Goal: Task Accomplishment & Management: Use online tool/utility

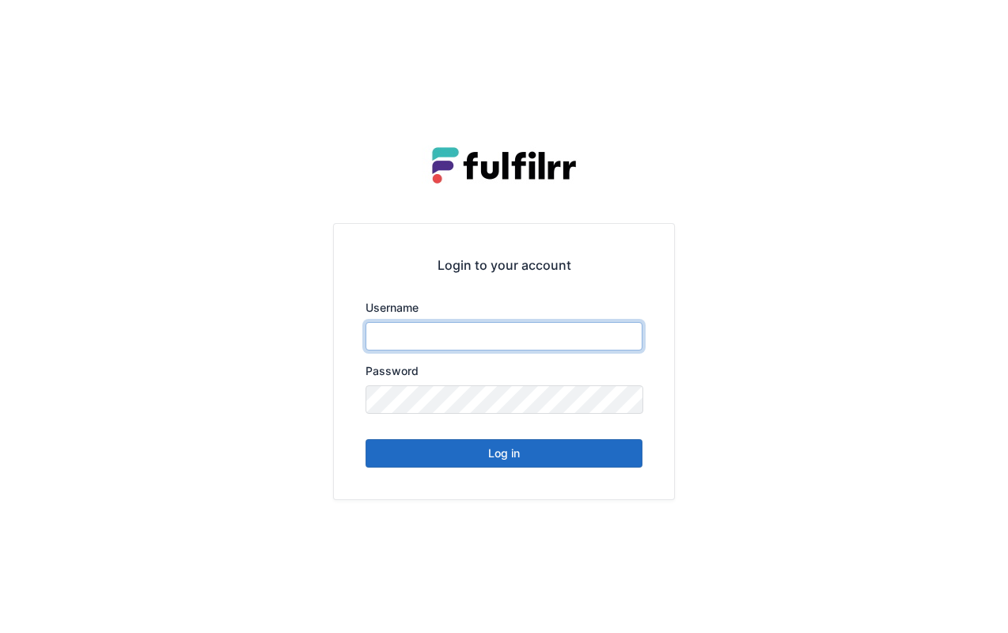
type input "*******"
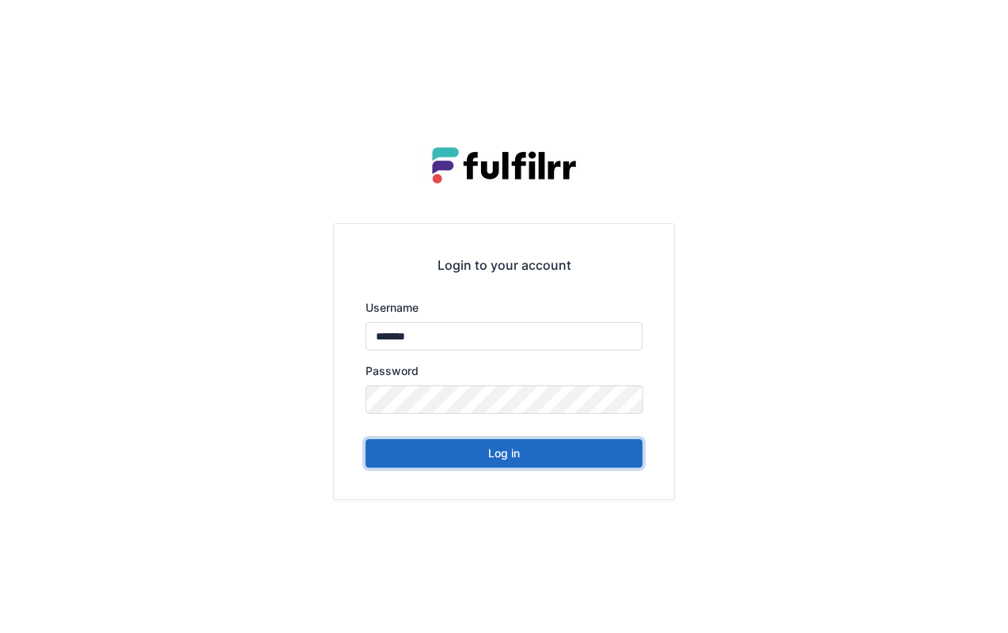
click at [536, 454] on button "Log in" at bounding box center [503, 453] width 277 height 28
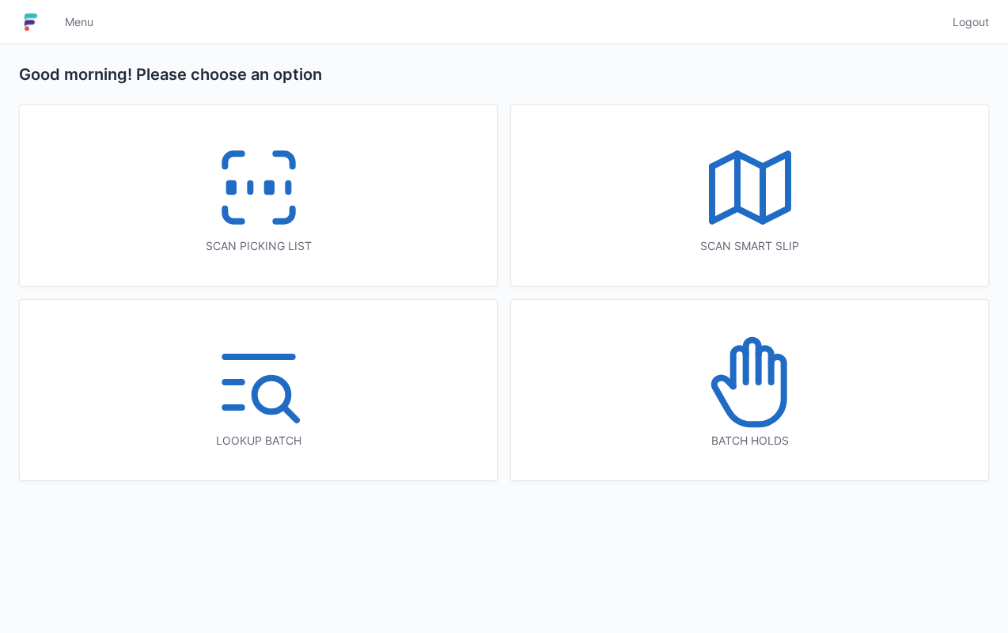
click at [357, 204] on div "Scan picking list" at bounding box center [258, 195] width 477 height 180
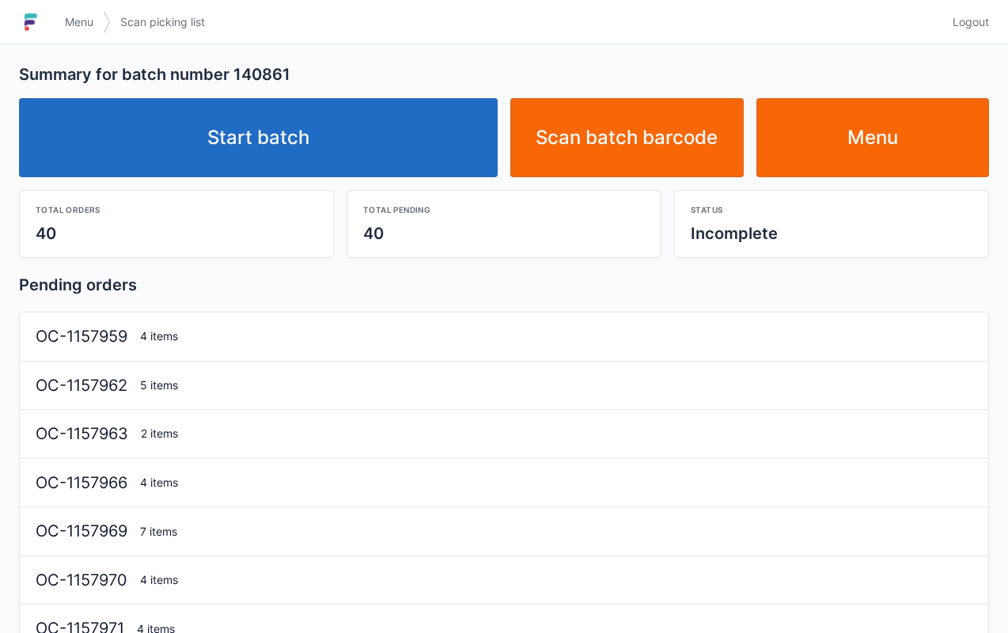
click at [248, 144] on link "Start batch" at bounding box center [258, 137] width 479 height 79
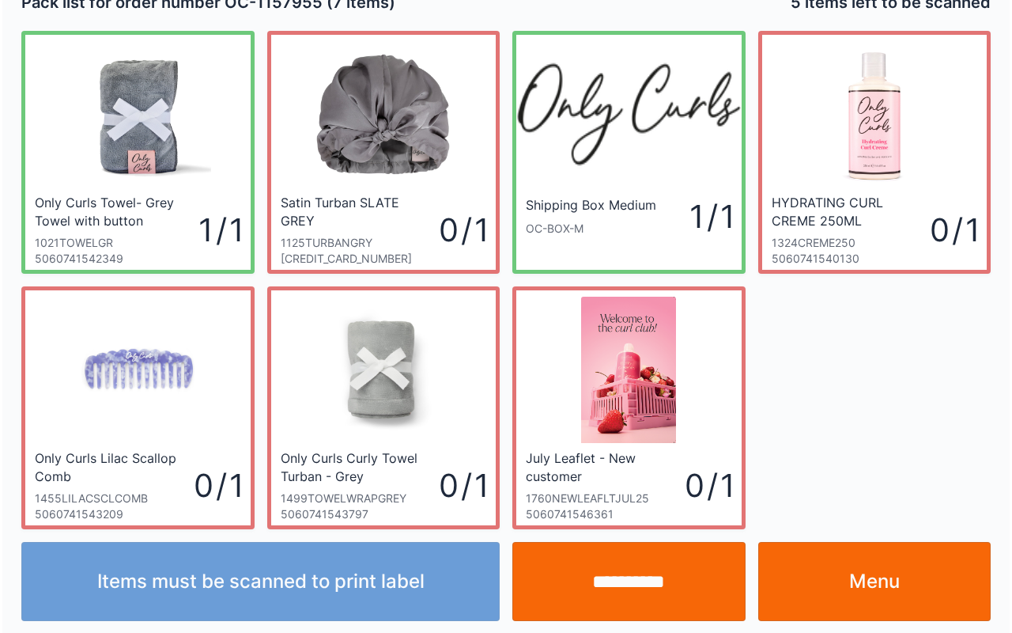
scroll to position [28, 0]
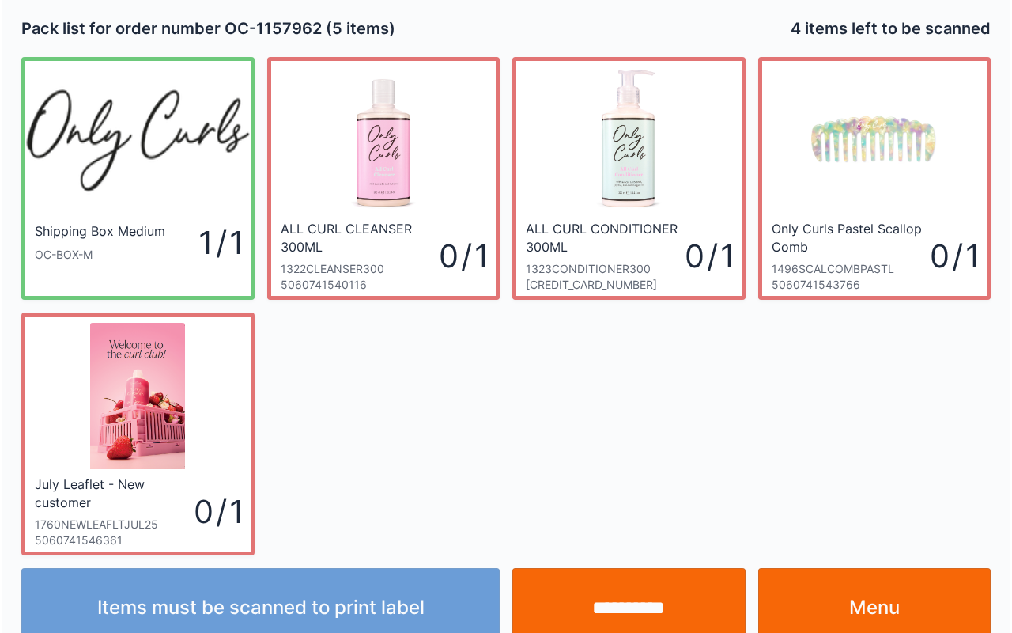
scroll to position [28, 0]
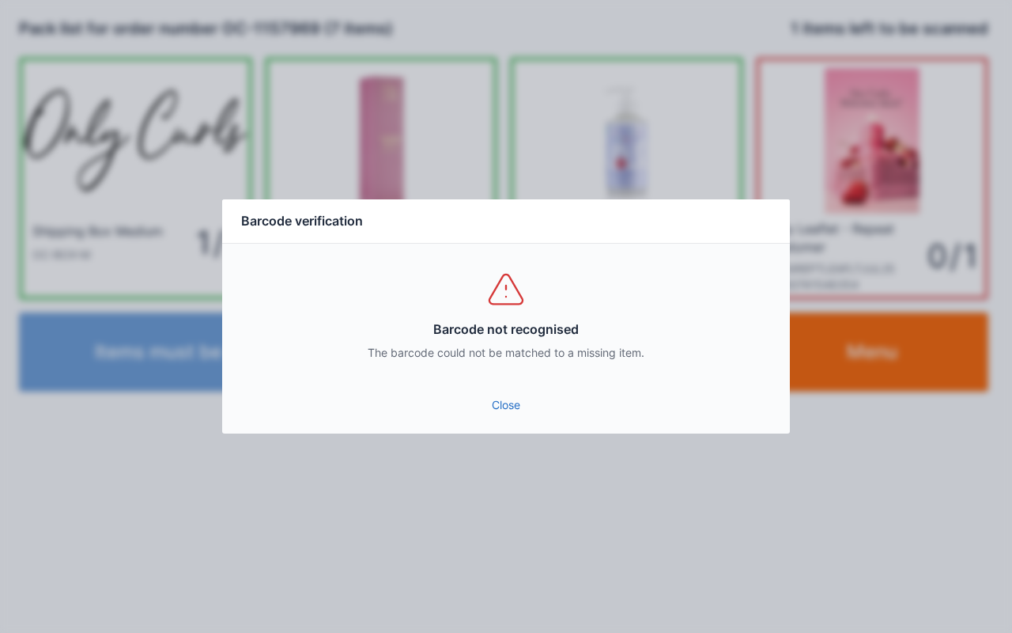
click at [498, 400] on link "Close" at bounding box center [506, 405] width 543 height 28
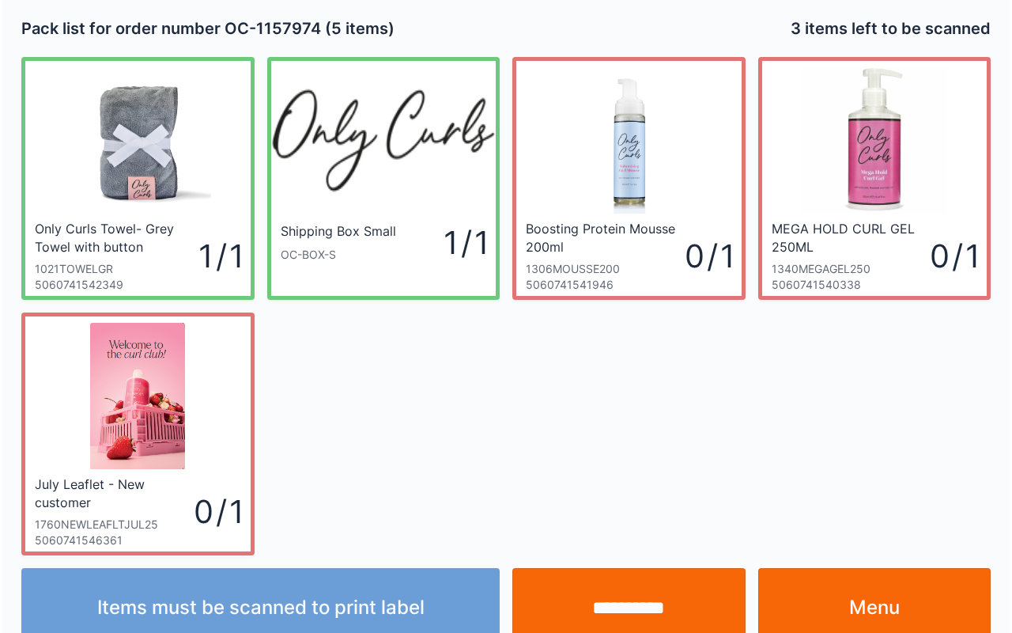
scroll to position [28, 0]
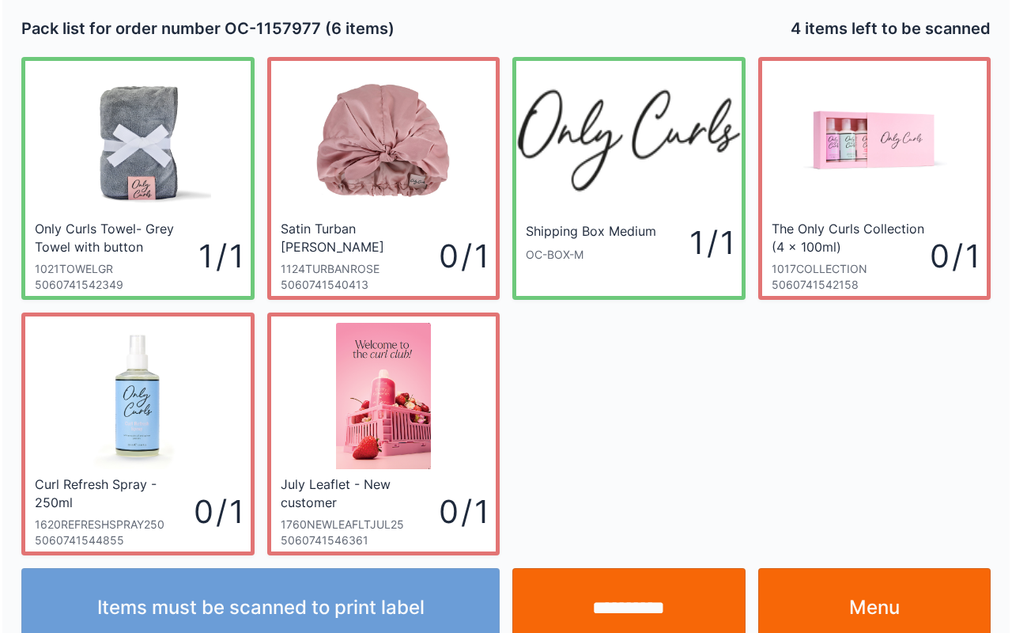
scroll to position [28, 0]
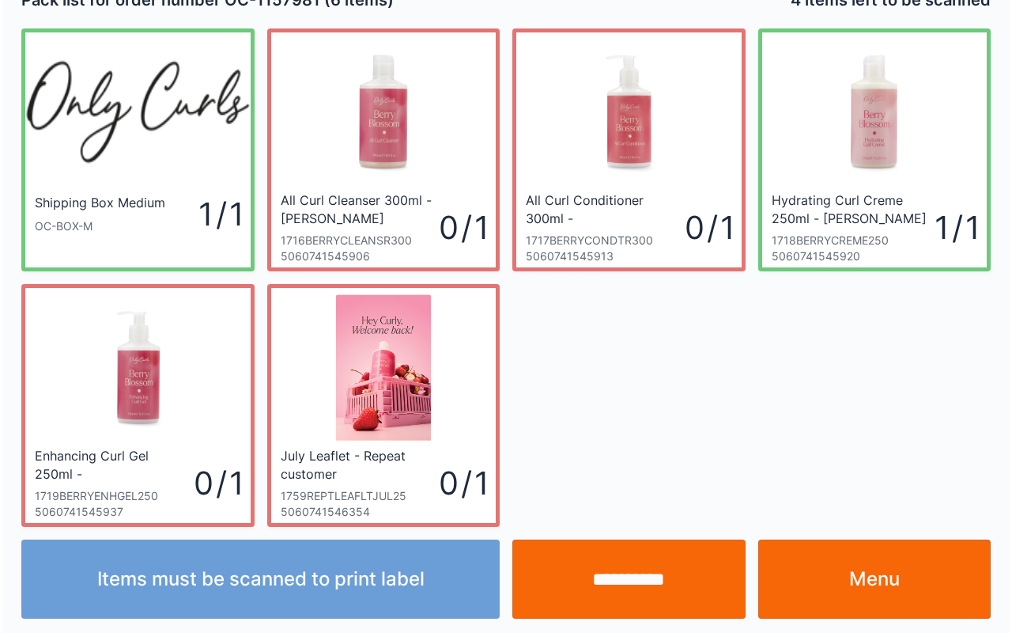
scroll to position [28, 0]
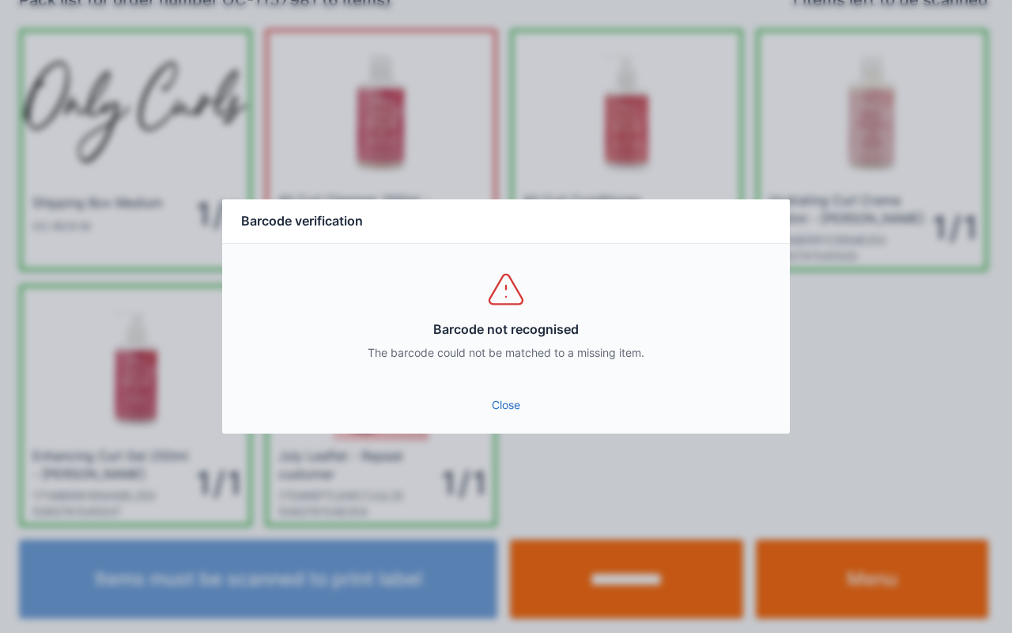
click at [490, 408] on link "Close" at bounding box center [506, 405] width 543 height 28
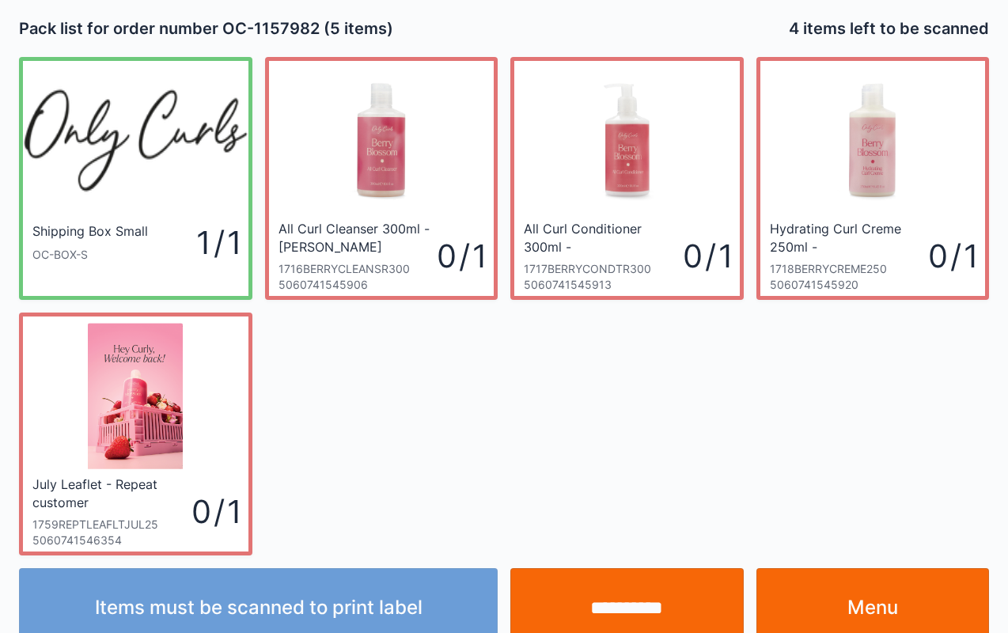
click at [649, 601] on input "**********" at bounding box center [626, 607] width 233 height 79
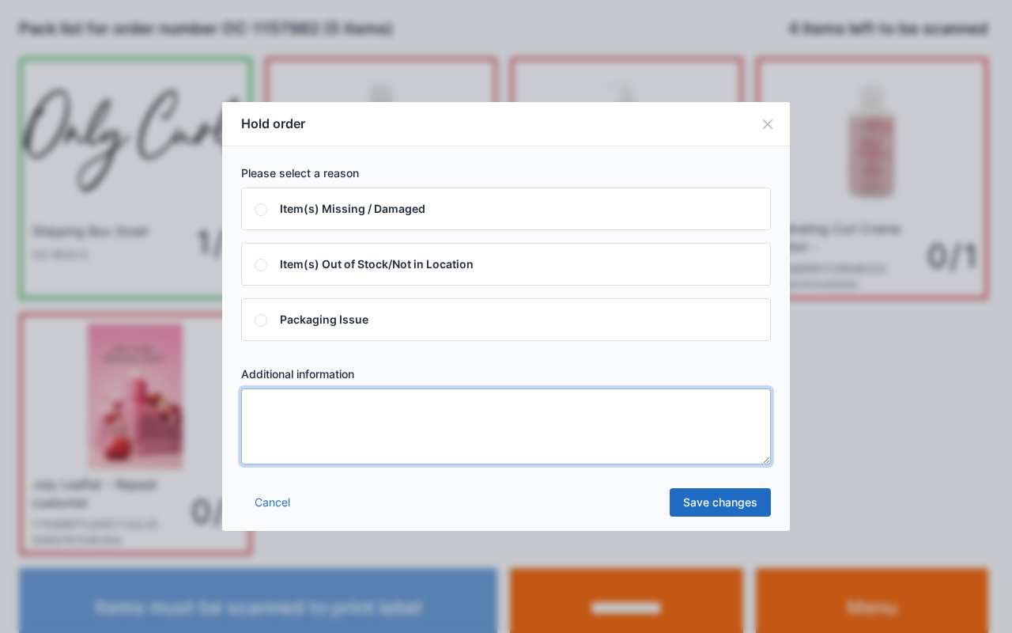
click at [489, 423] on textarea at bounding box center [506, 426] width 530 height 76
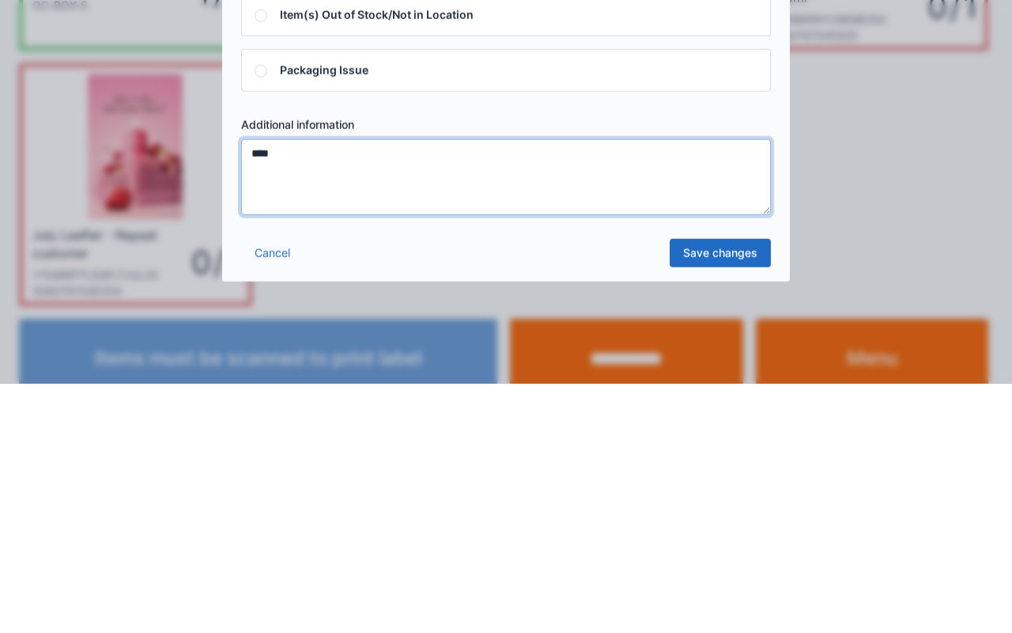
type textarea "****"
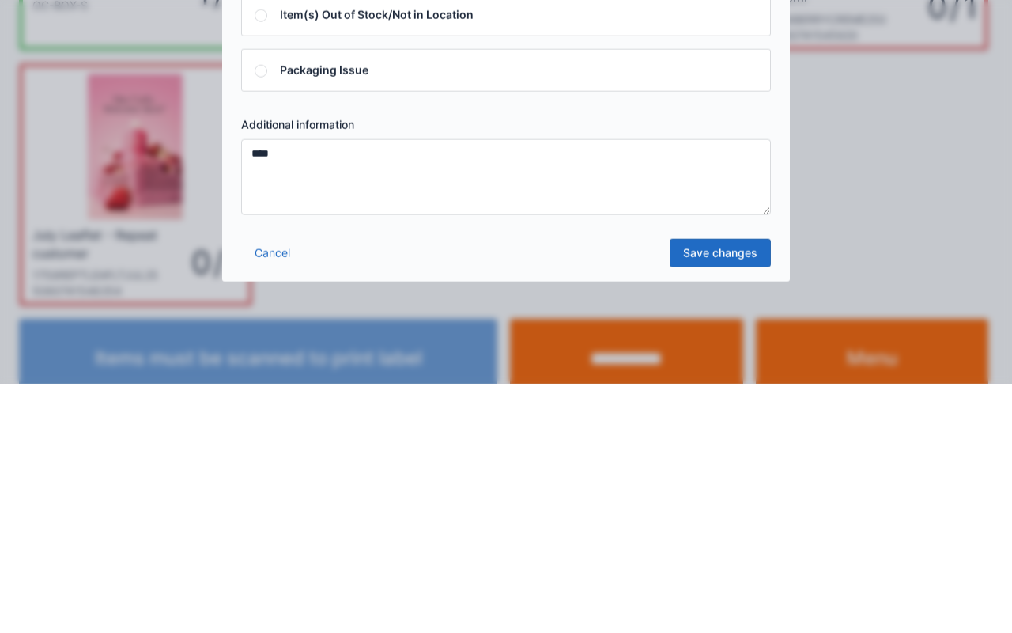
click at [735, 502] on link "Save changes" at bounding box center [720, 502] width 101 height 28
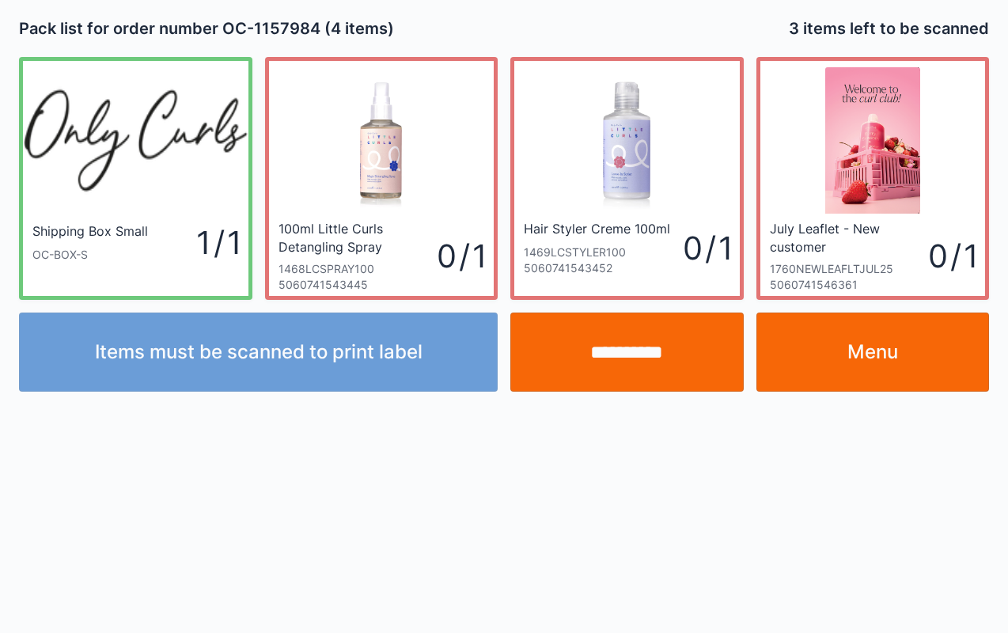
click at [629, 374] on input "**********" at bounding box center [626, 351] width 233 height 79
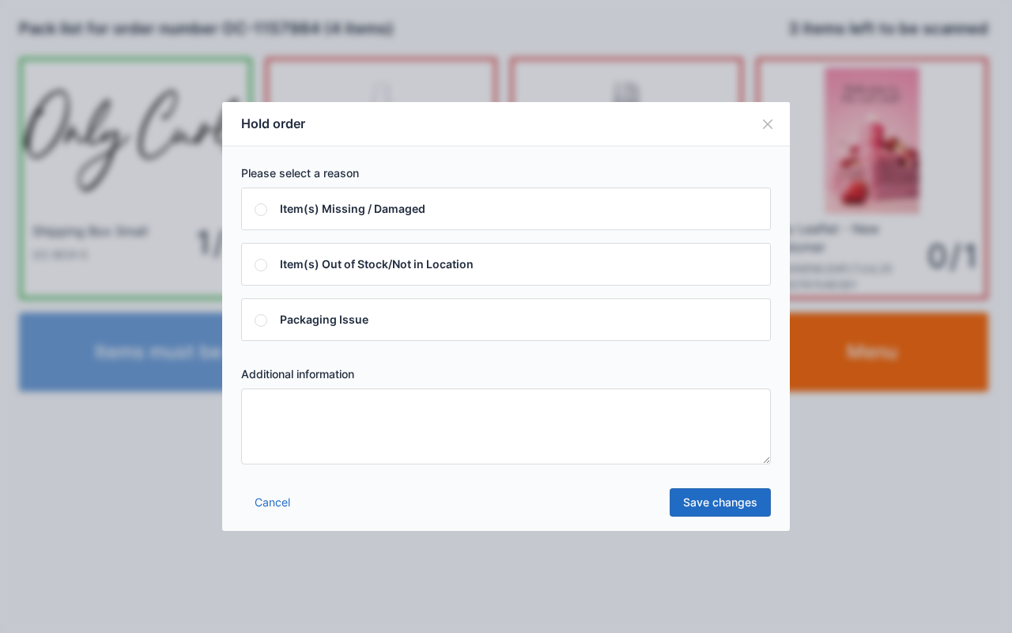
click at [527, 435] on textarea at bounding box center [506, 426] width 530 height 76
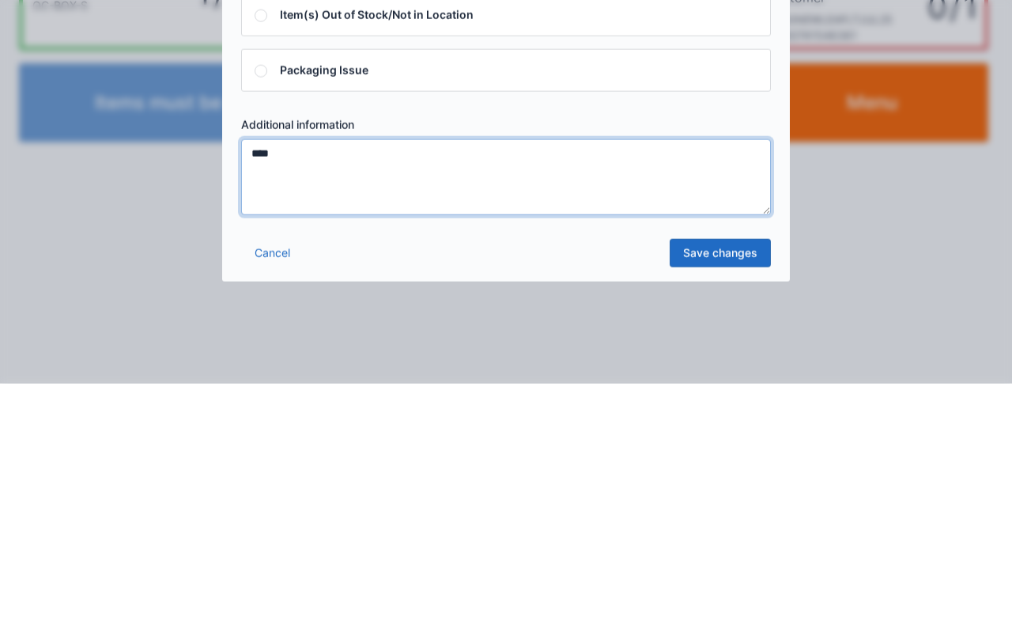
type textarea "****"
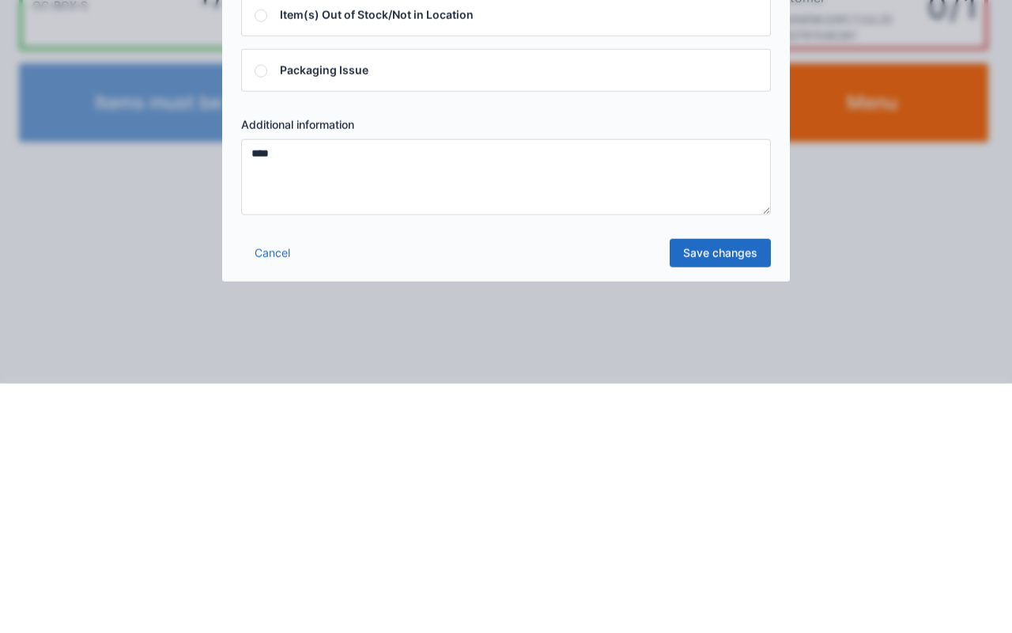
click at [718, 513] on link "Save changes" at bounding box center [720, 502] width 101 height 28
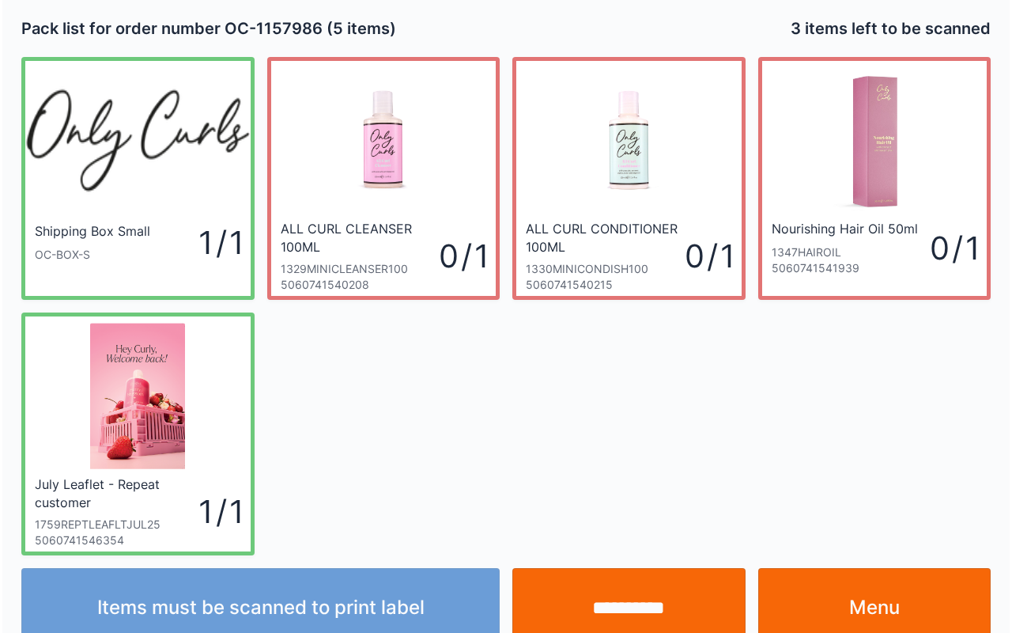
scroll to position [28, 0]
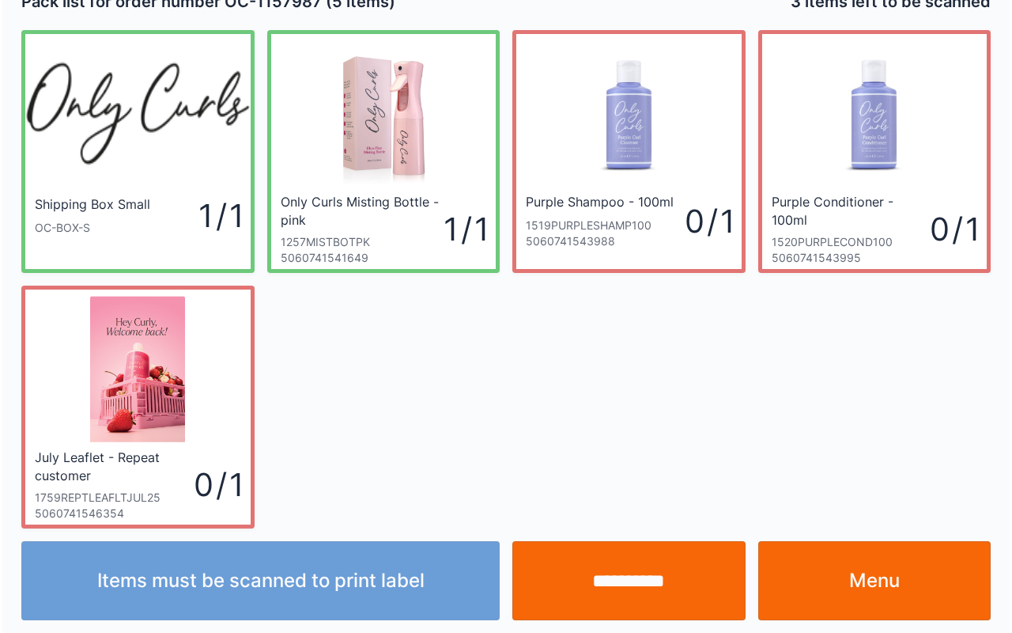
scroll to position [28, 0]
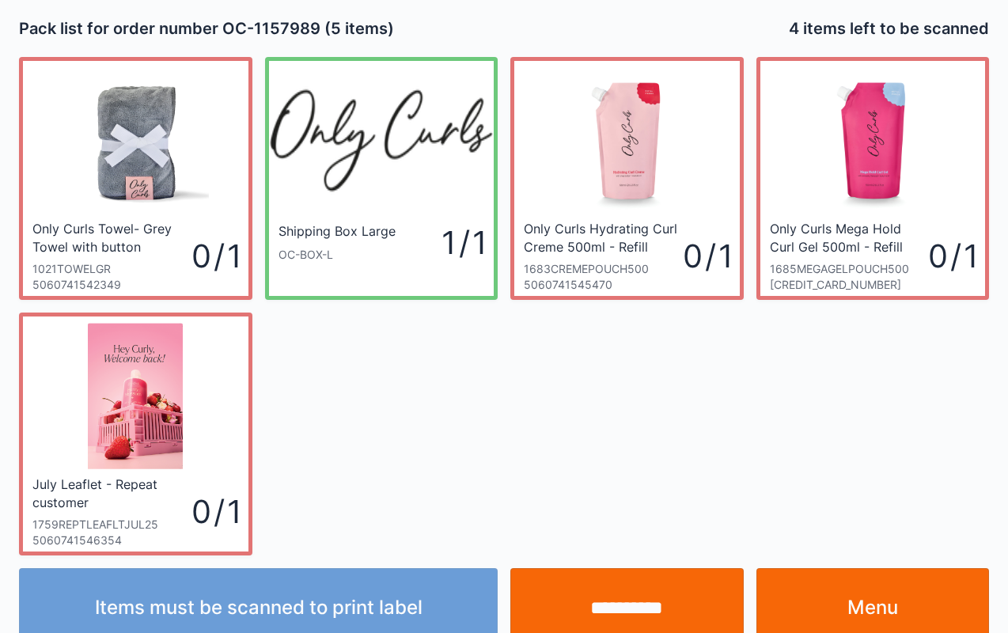
click at [622, 615] on input "**********" at bounding box center [626, 607] width 233 height 79
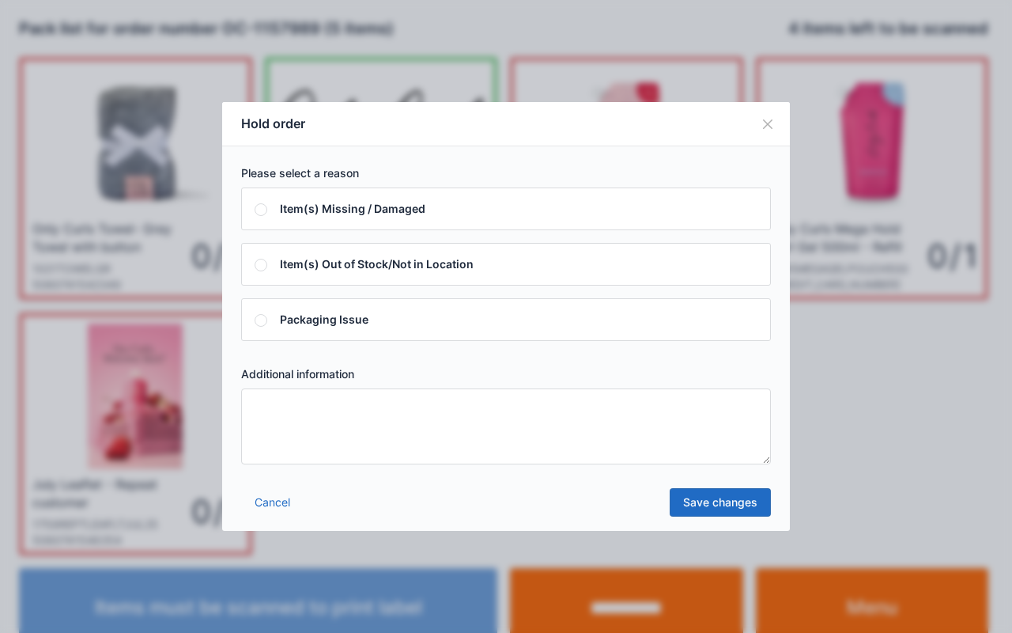
click at [416, 437] on textarea at bounding box center [506, 426] width 530 height 76
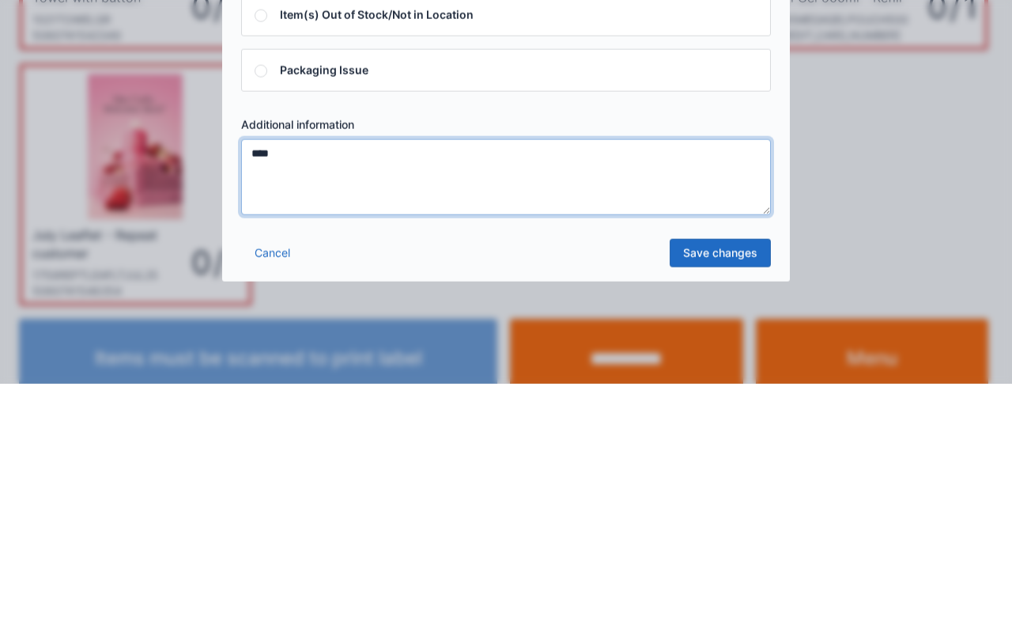
type textarea "****"
click at [723, 508] on link "Save changes" at bounding box center [720, 502] width 101 height 28
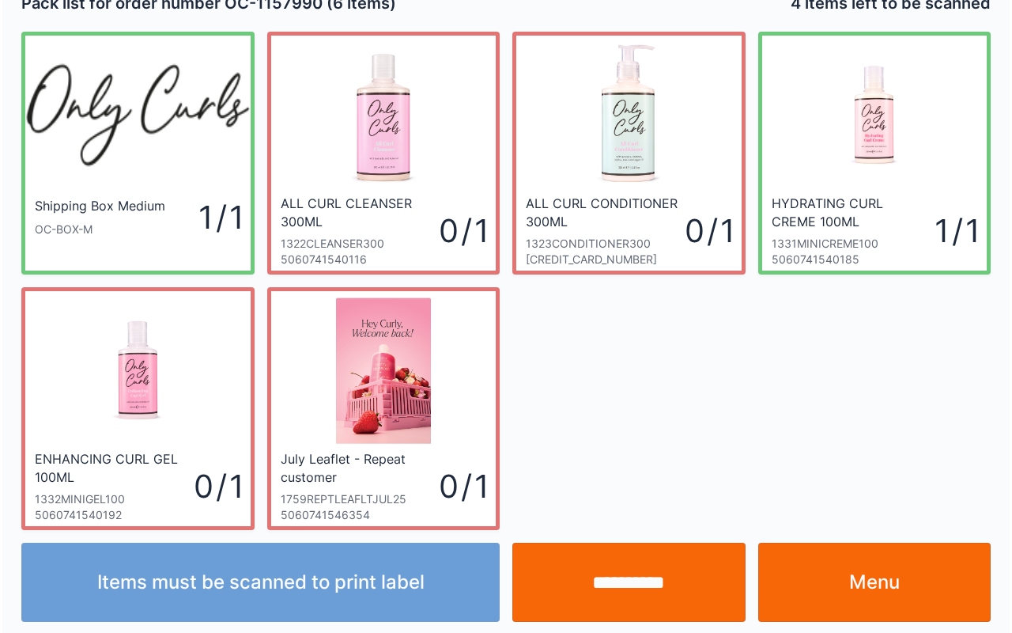
scroll to position [28, 0]
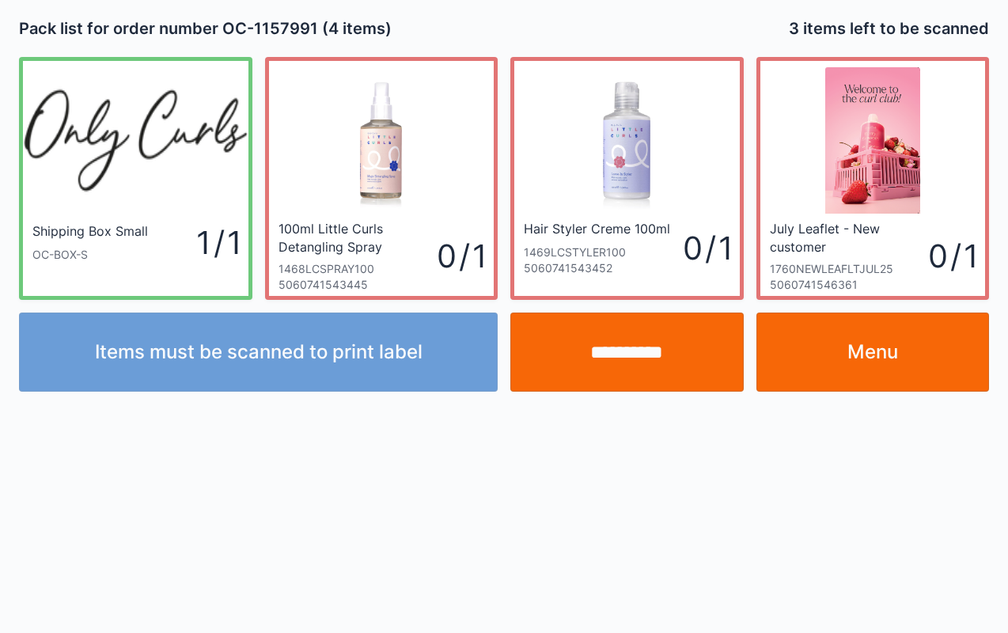
click at [600, 365] on input "**********" at bounding box center [626, 351] width 233 height 79
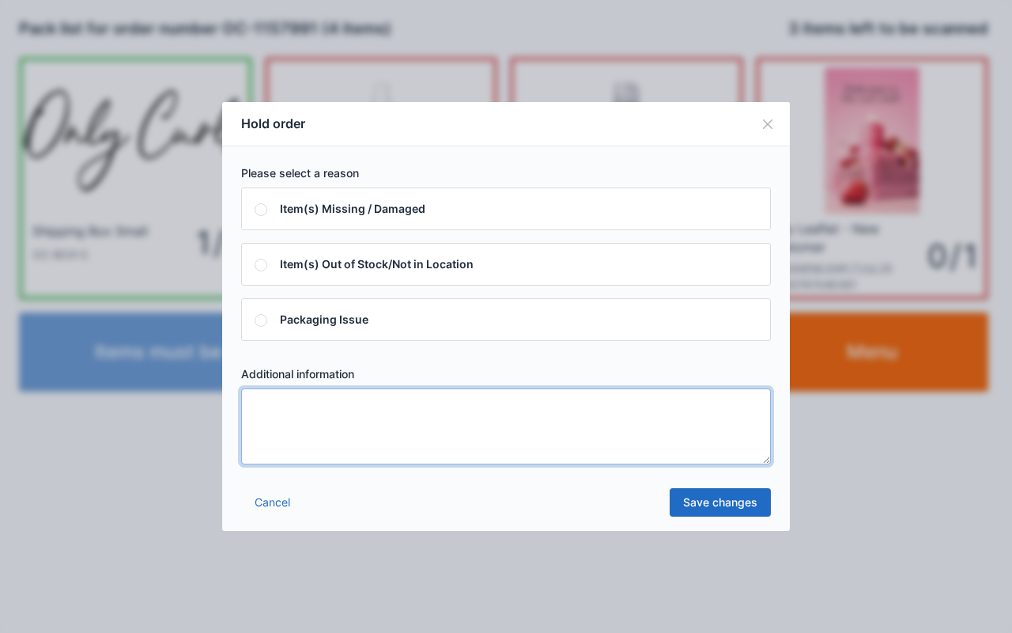
click at [448, 408] on textarea at bounding box center [506, 426] width 530 height 76
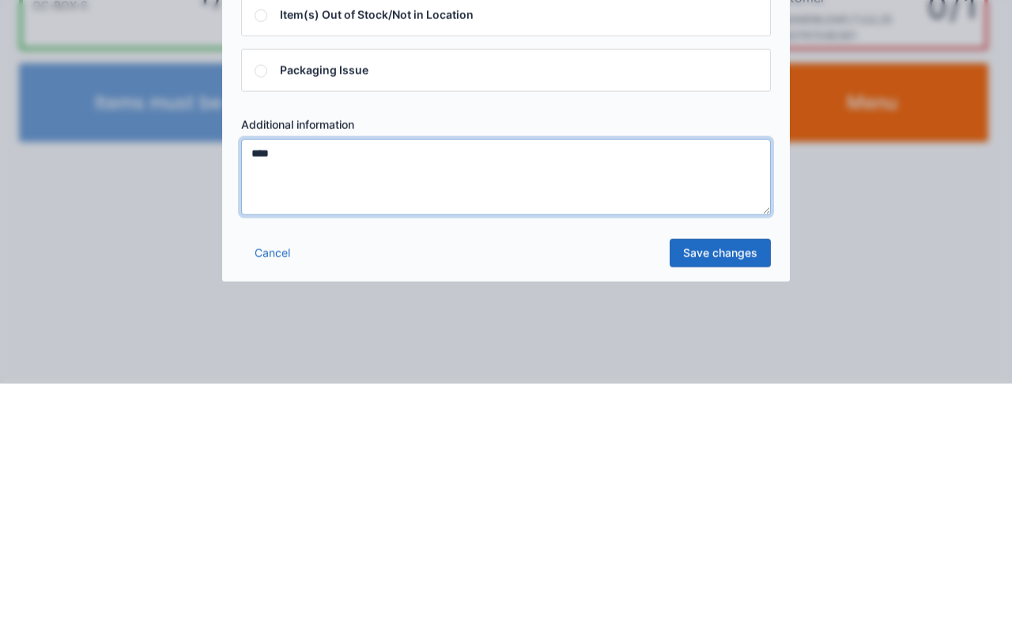
type textarea "****"
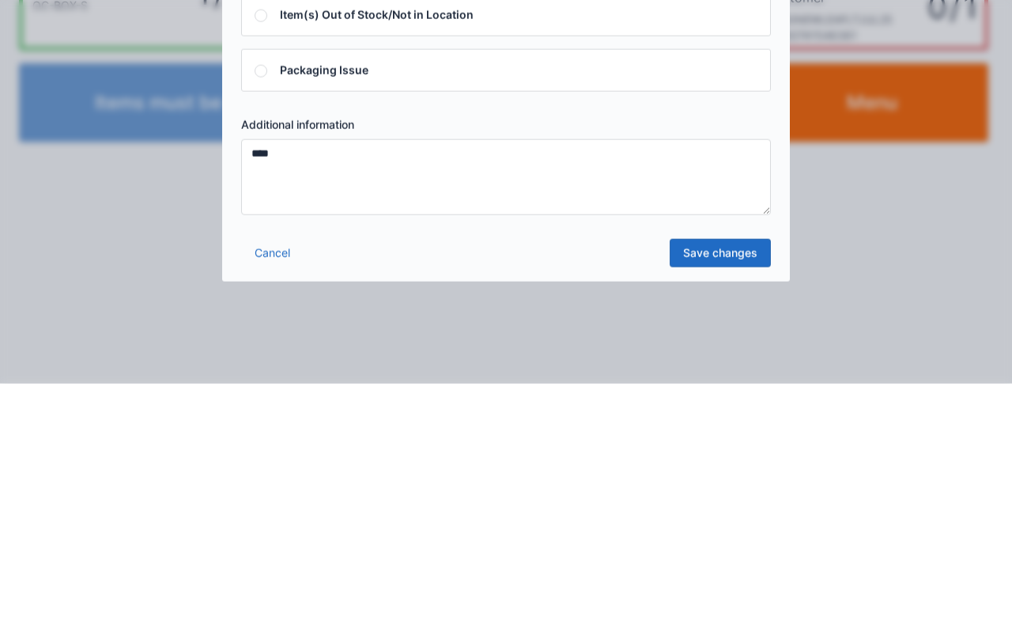
click at [730, 499] on link "Save changes" at bounding box center [720, 502] width 101 height 28
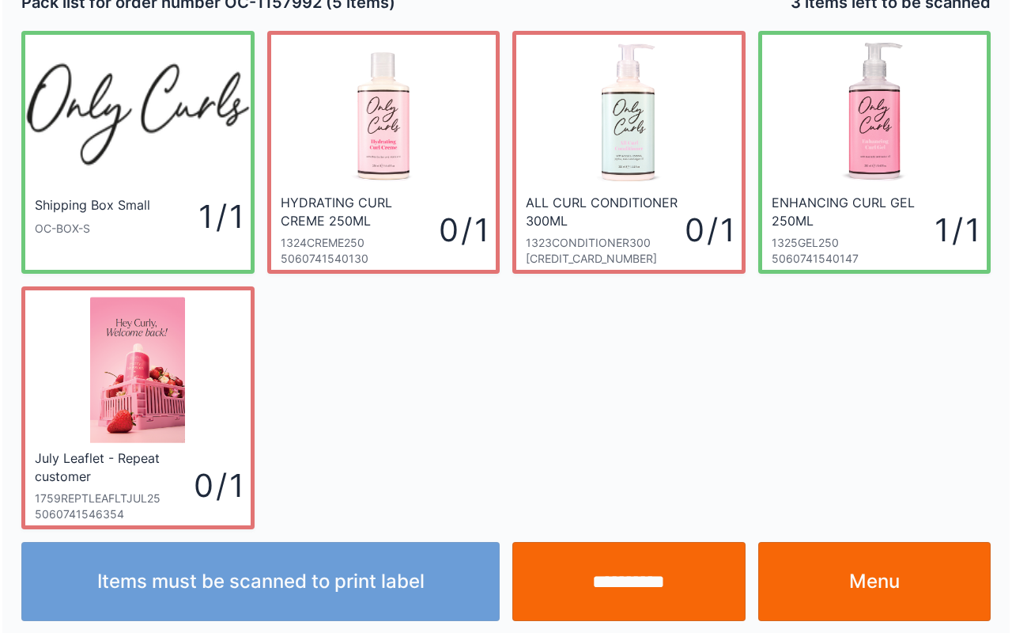
scroll to position [28, 0]
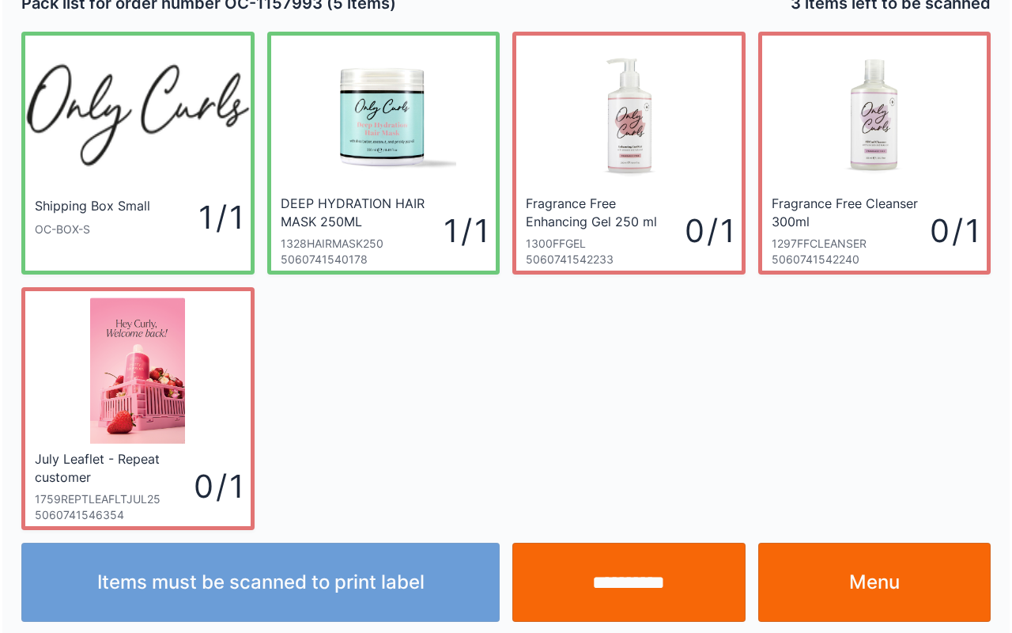
scroll to position [28, 0]
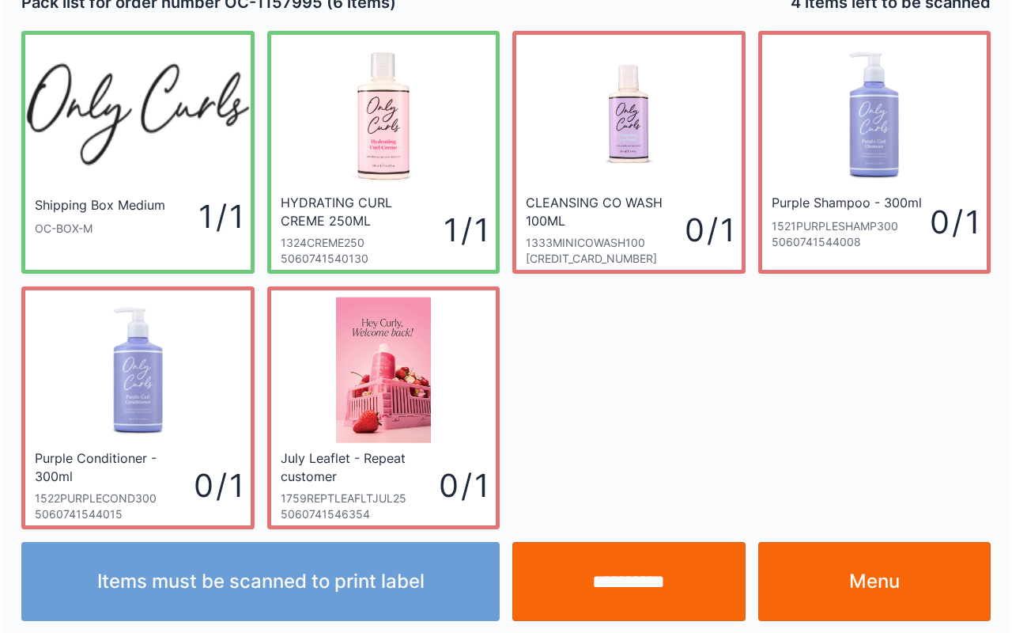
scroll to position [28, 0]
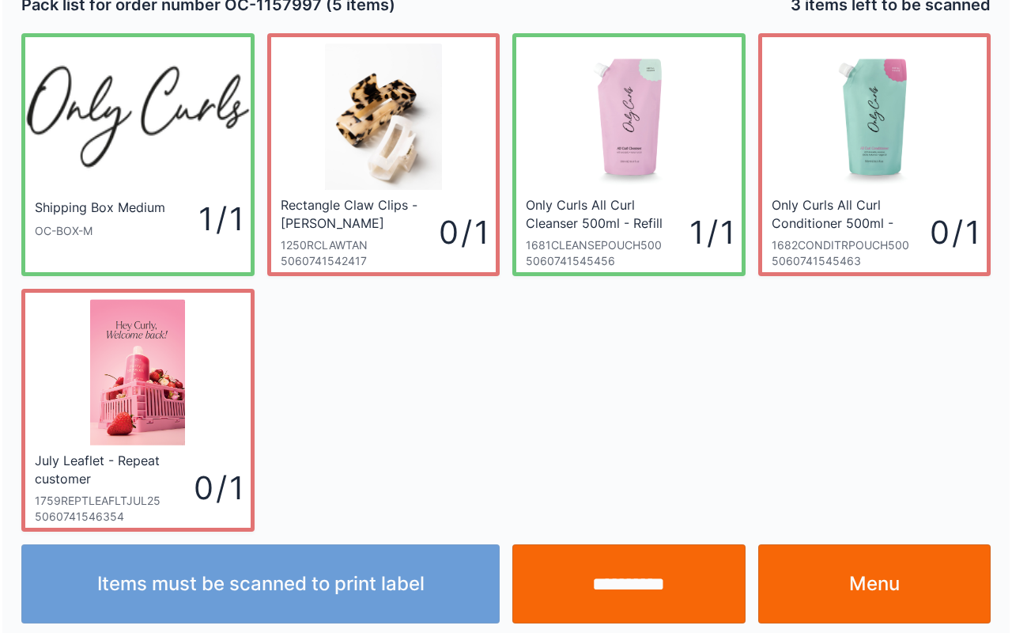
scroll to position [28, 0]
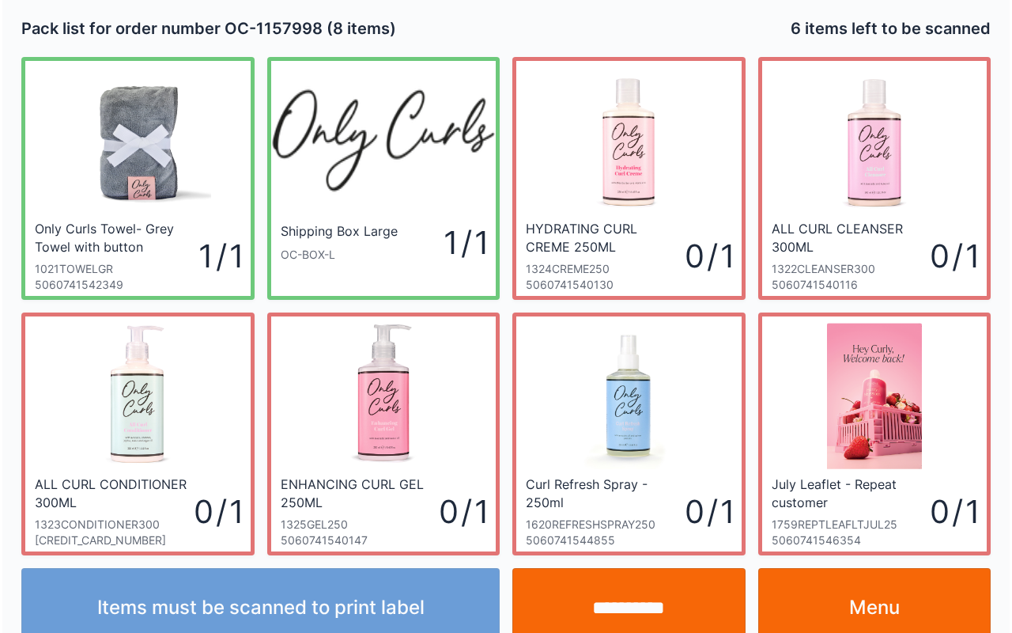
scroll to position [28, 0]
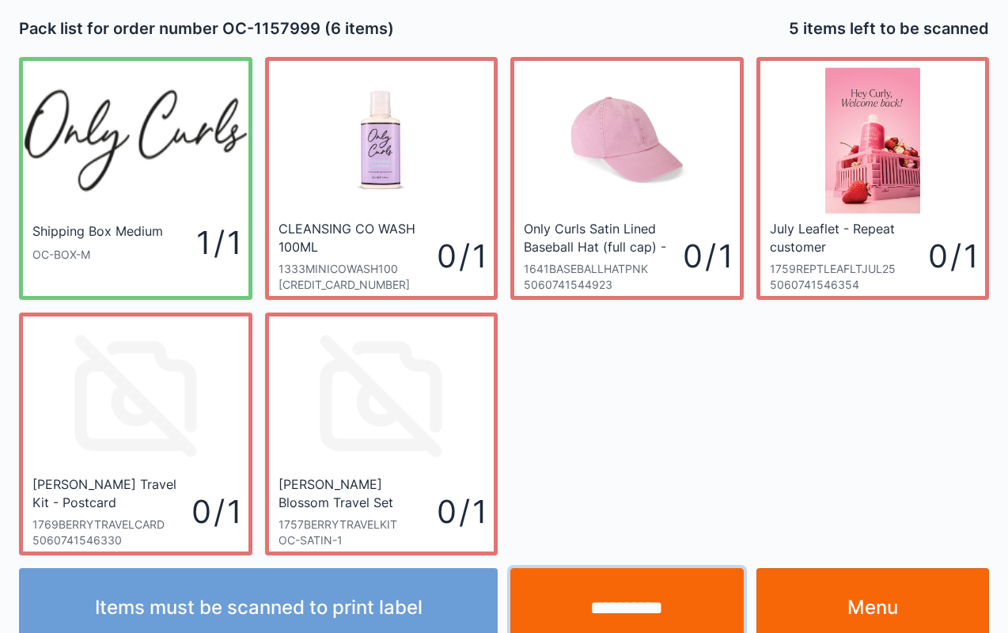
click at [625, 596] on input "**********" at bounding box center [626, 607] width 233 height 79
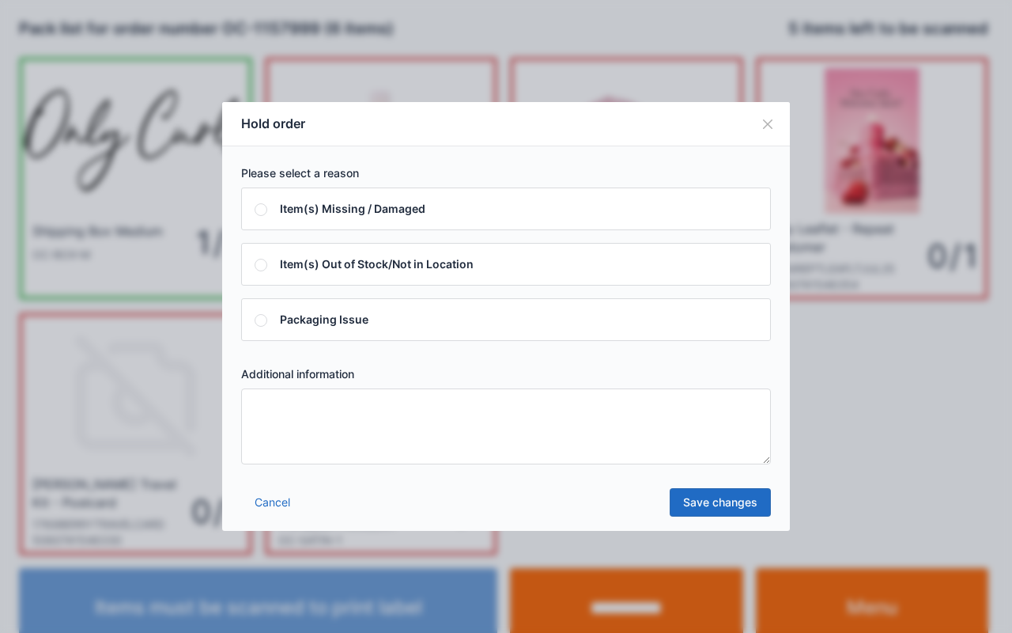
click at [416, 462] on textarea at bounding box center [506, 426] width 530 height 76
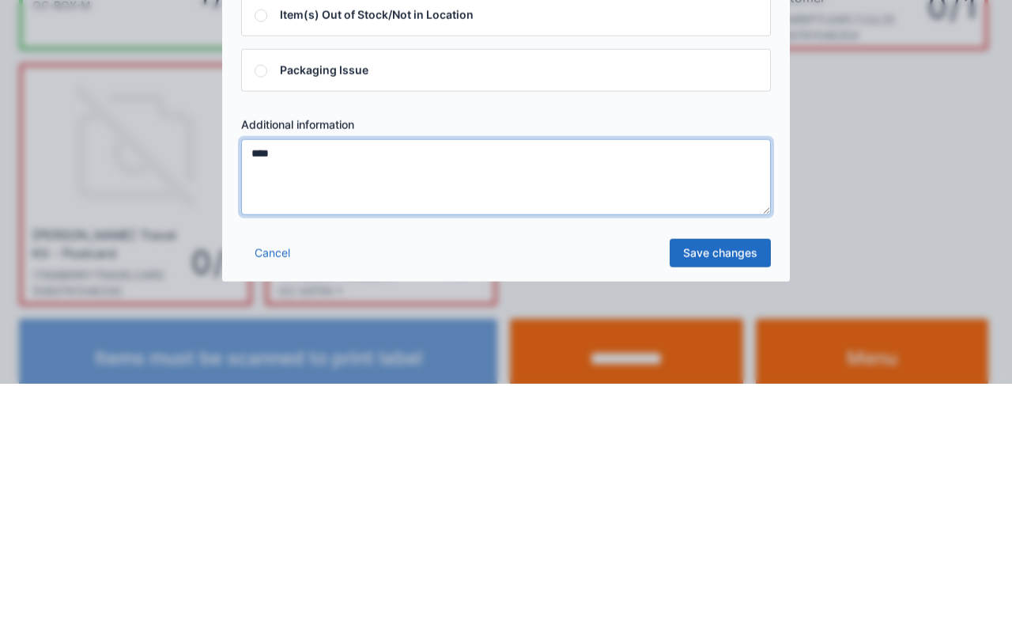
type textarea "****"
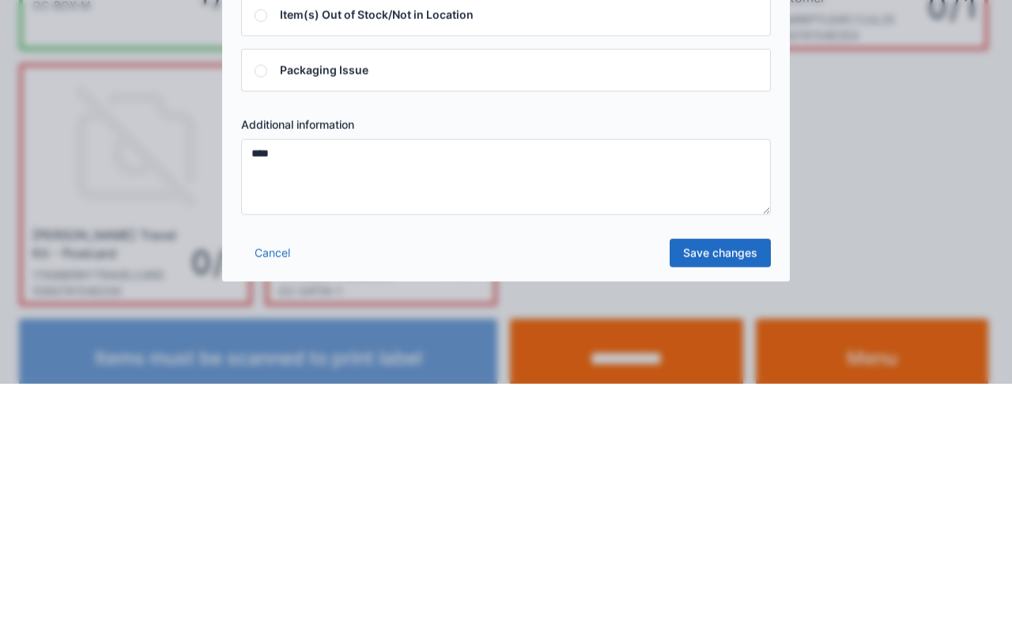
click at [719, 501] on link "Save changes" at bounding box center [720, 502] width 101 height 28
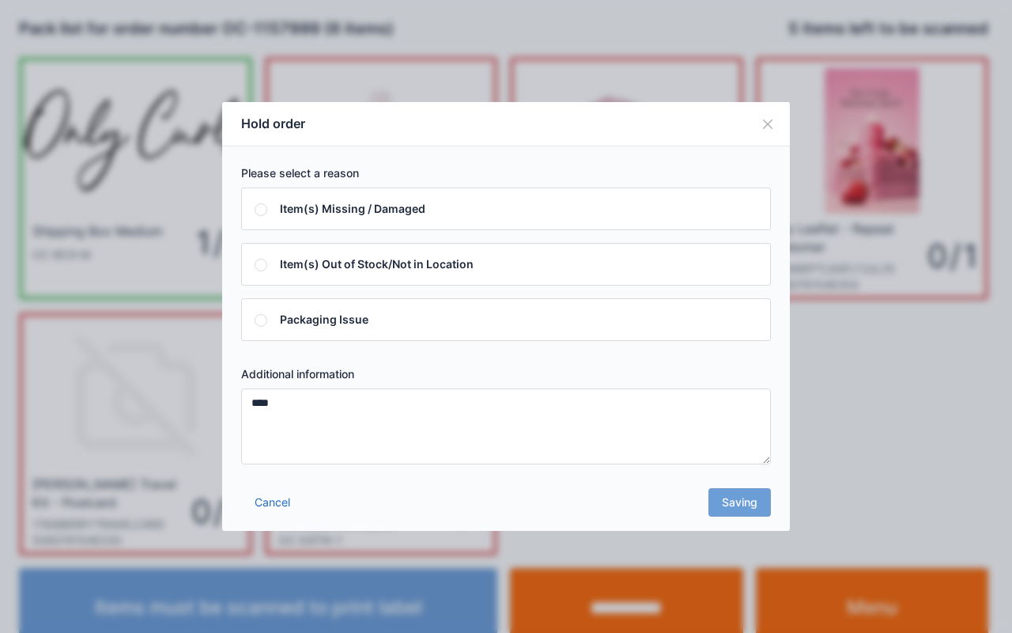
click at [751, 501] on div "Cancel Saving" at bounding box center [506, 506] width 568 height 47
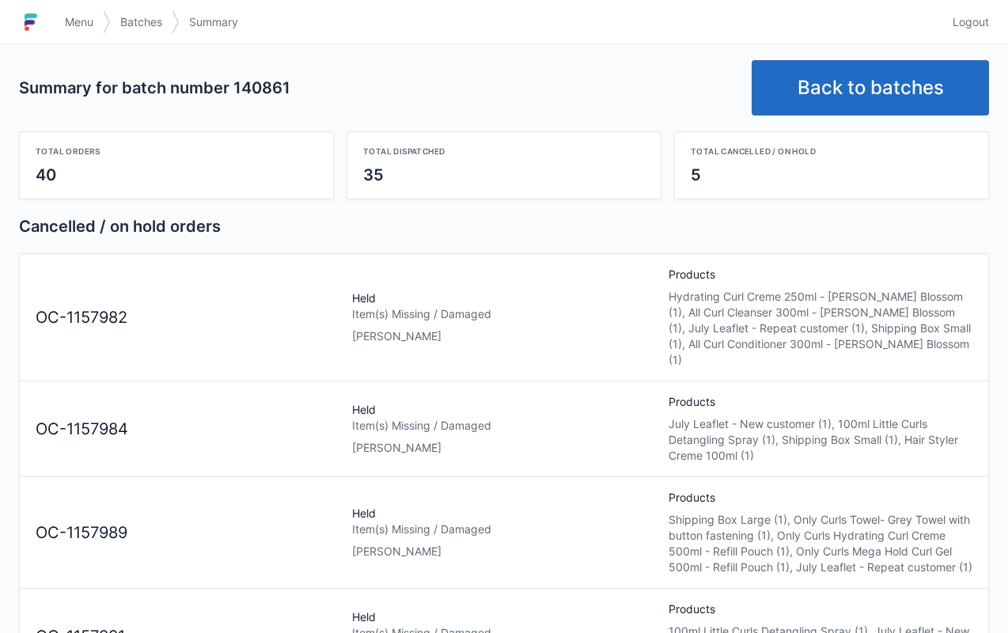
click at [183, 308] on div "OC-1157982" at bounding box center [187, 317] width 316 height 23
click at [418, 316] on div "Held Item(s) Missing / Damaged Alex" at bounding box center [504, 317] width 316 height 54
click at [368, 293] on div "Held Item(s) Missing / Damaged Alex" at bounding box center [504, 317] width 316 height 54
click at [78, 15] on span "Menu" at bounding box center [79, 22] width 28 height 16
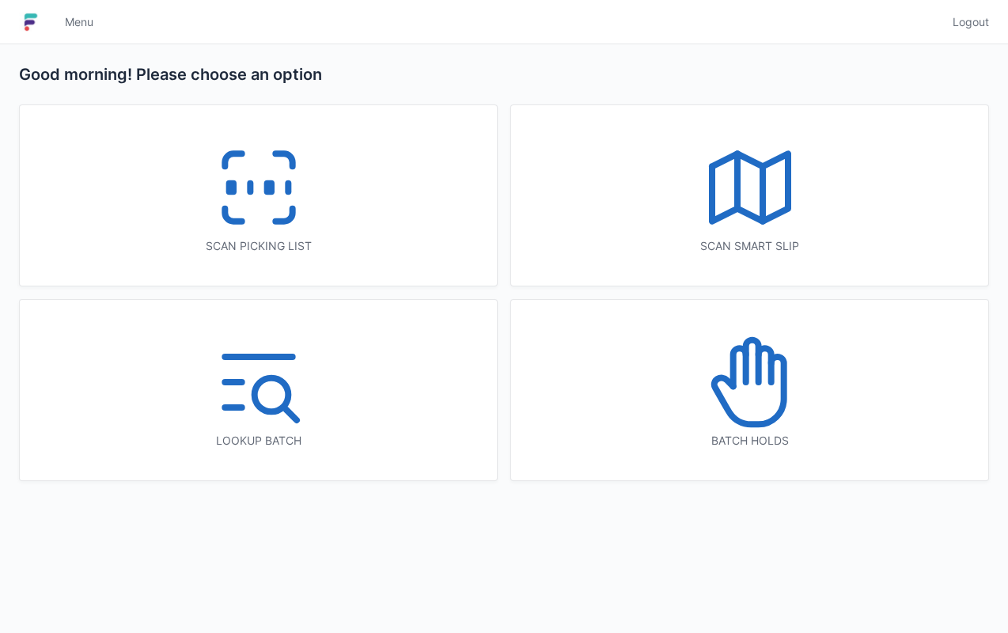
click at [759, 405] on icon at bounding box center [749, 381] width 101 height 101
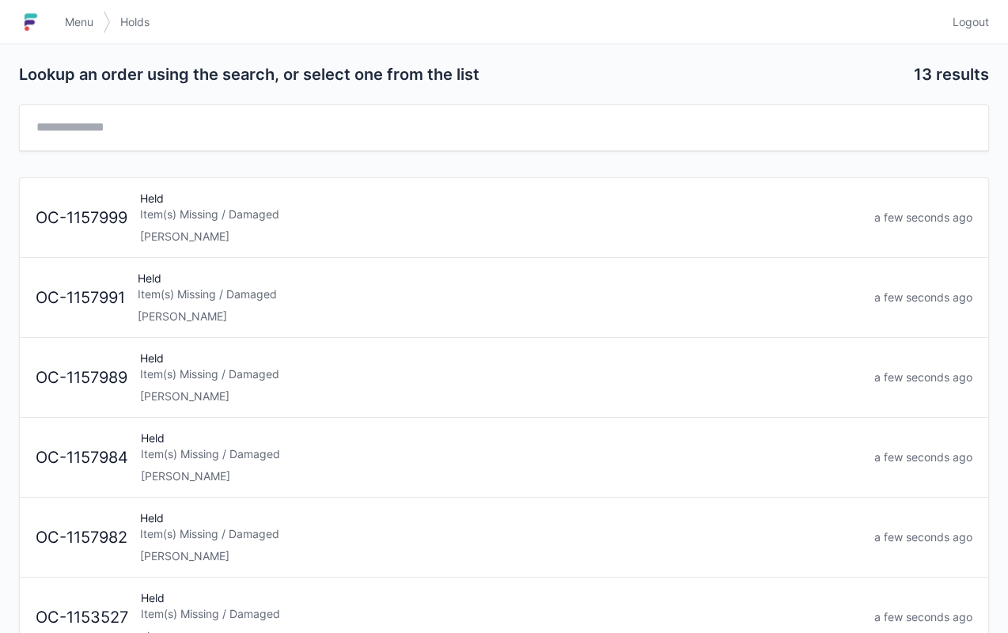
click at [300, 233] on div "[PERSON_NAME]" at bounding box center [500, 237] width 721 height 16
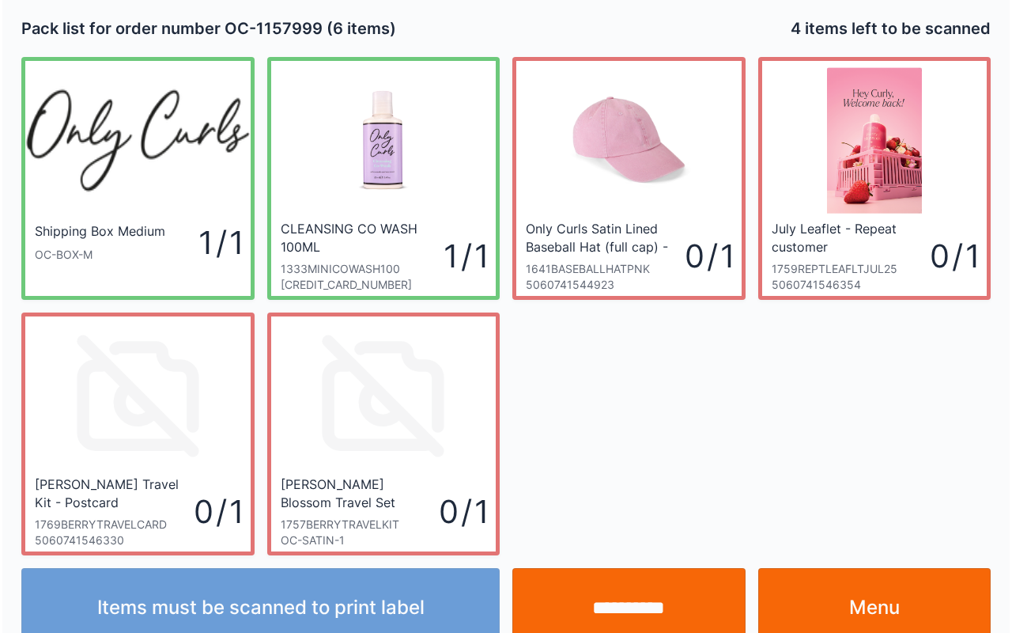
scroll to position [28, 0]
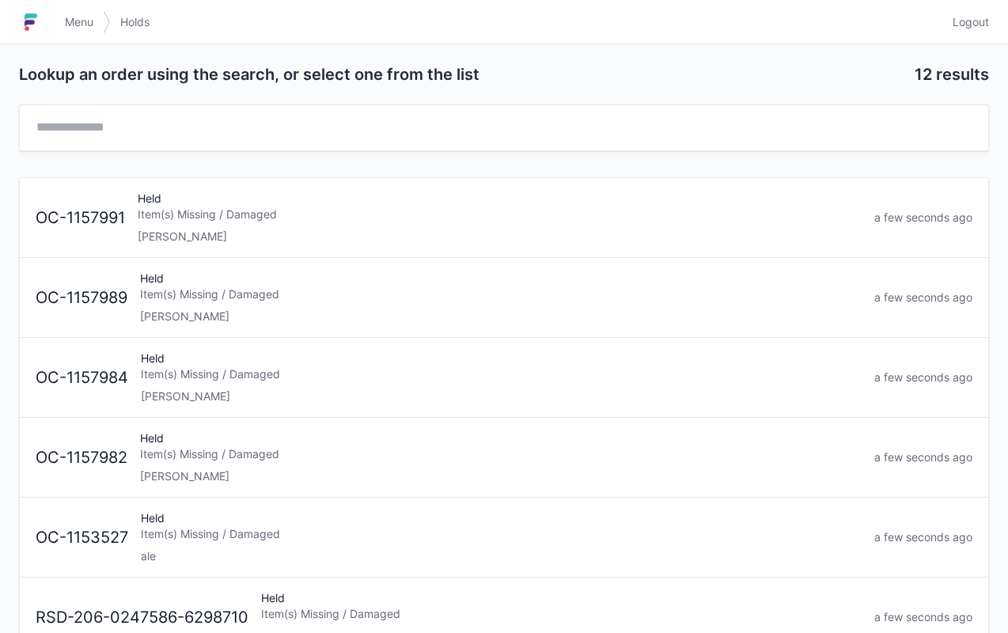
click at [297, 218] on div "Item(s) Missing / Damaged" at bounding box center [500, 214] width 724 height 16
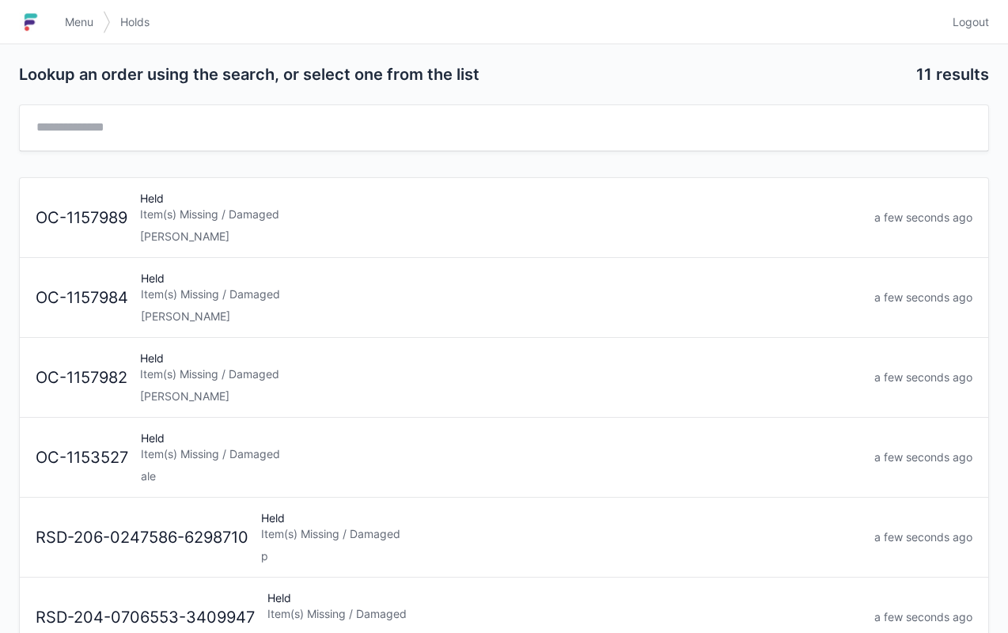
click at [341, 236] on div "[PERSON_NAME]" at bounding box center [500, 237] width 721 height 16
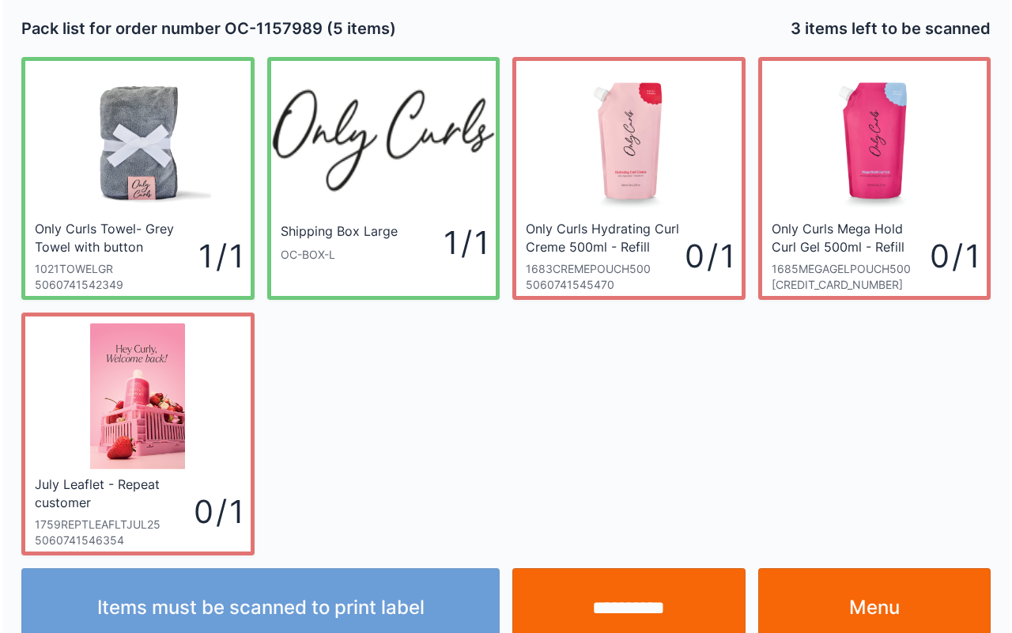
scroll to position [28, 0]
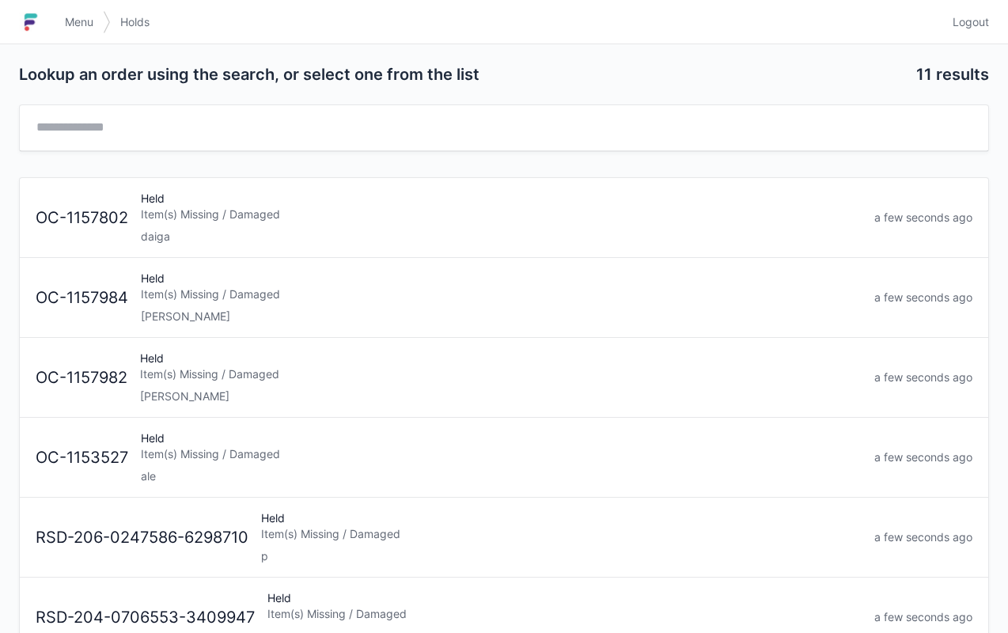
click at [315, 305] on div "Held Item(s) Missing / Damaged [PERSON_NAME]" at bounding box center [500, 297] width 733 height 54
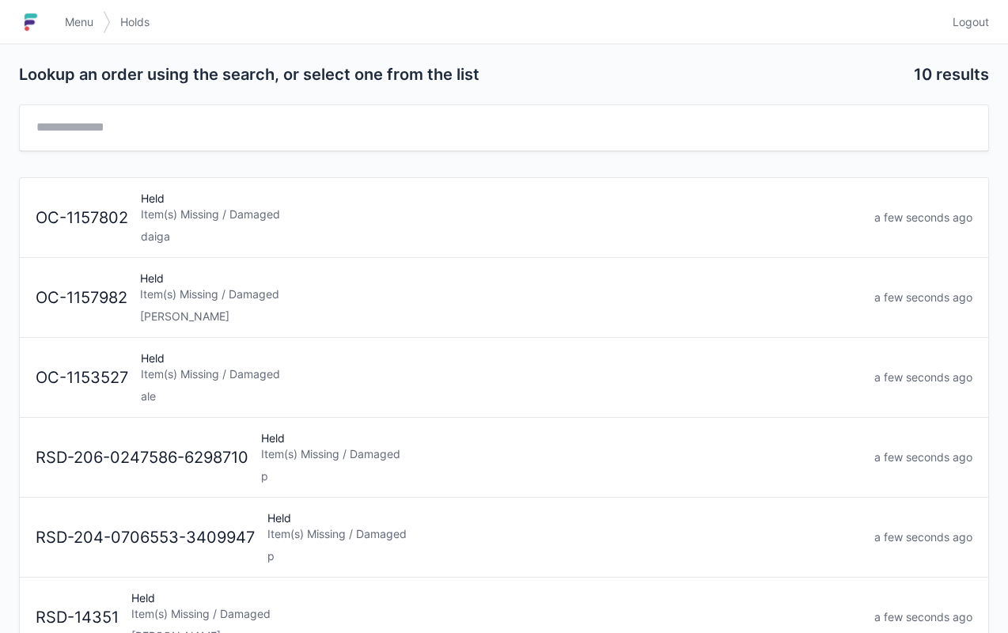
click at [195, 297] on div "Item(s) Missing / Damaged" at bounding box center [500, 294] width 721 height 16
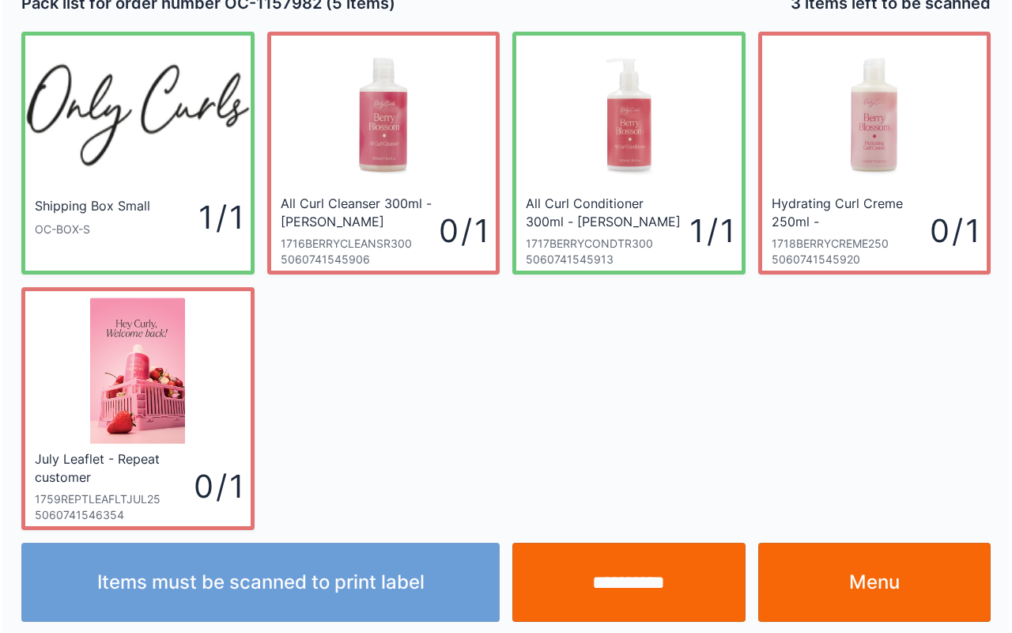
scroll to position [28, 0]
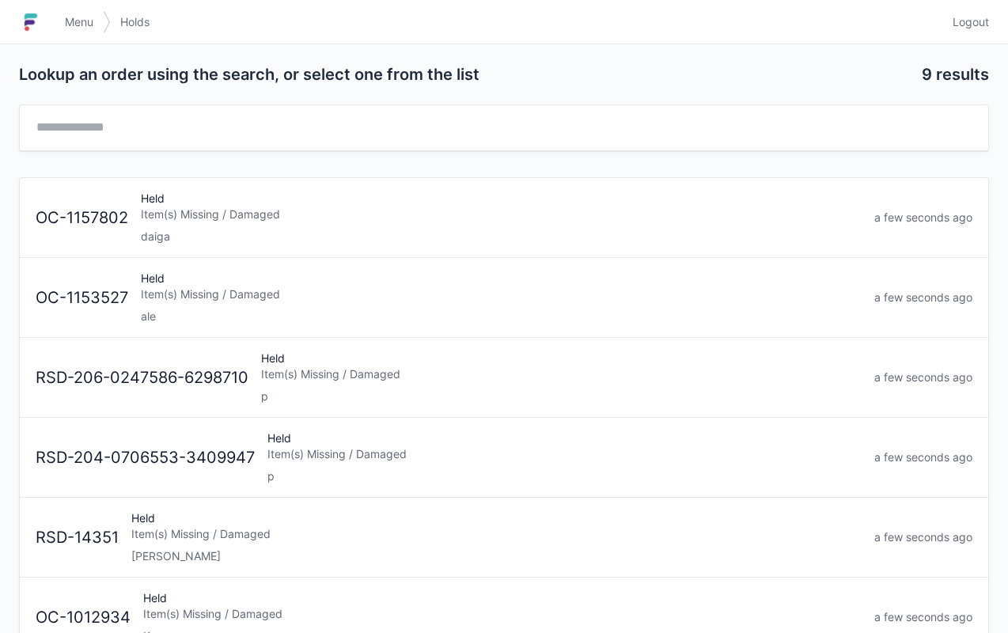
click at [439, 312] on div "ale" at bounding box center [501, 316] width 721 height 16
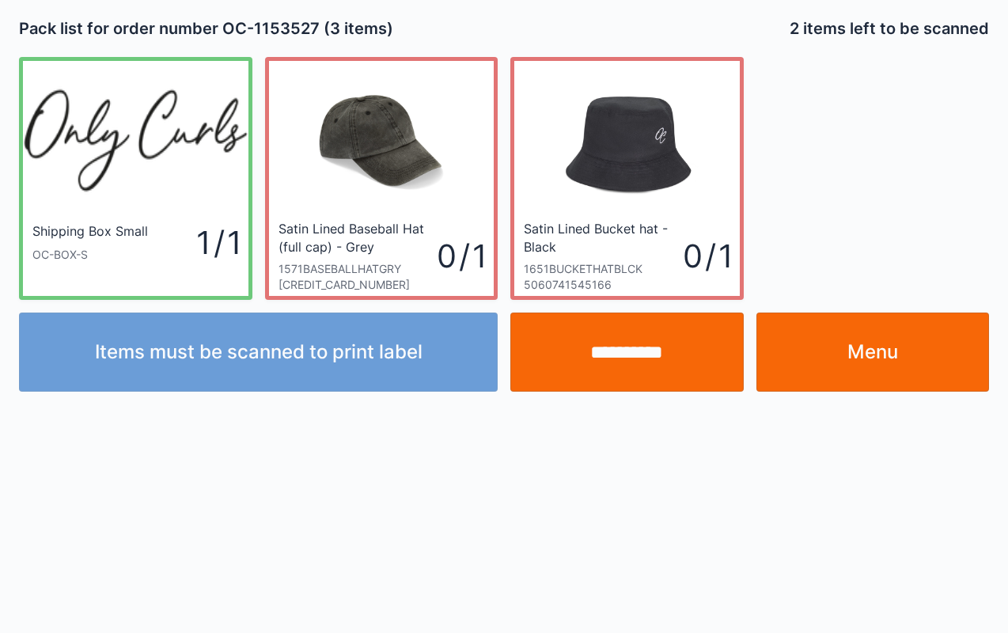
click at [894, 361] on link "Menu" at bounding box center [872, 351] width 233 height 79
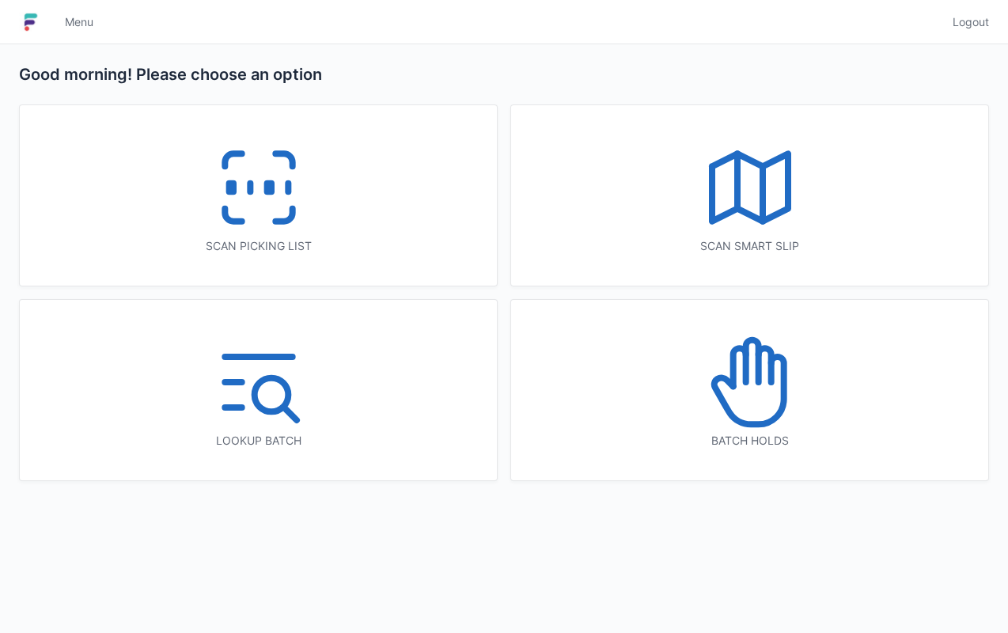
click at [329, 254] on div "Scan picking list" at bounding box center [258, 195] width 477 height 180
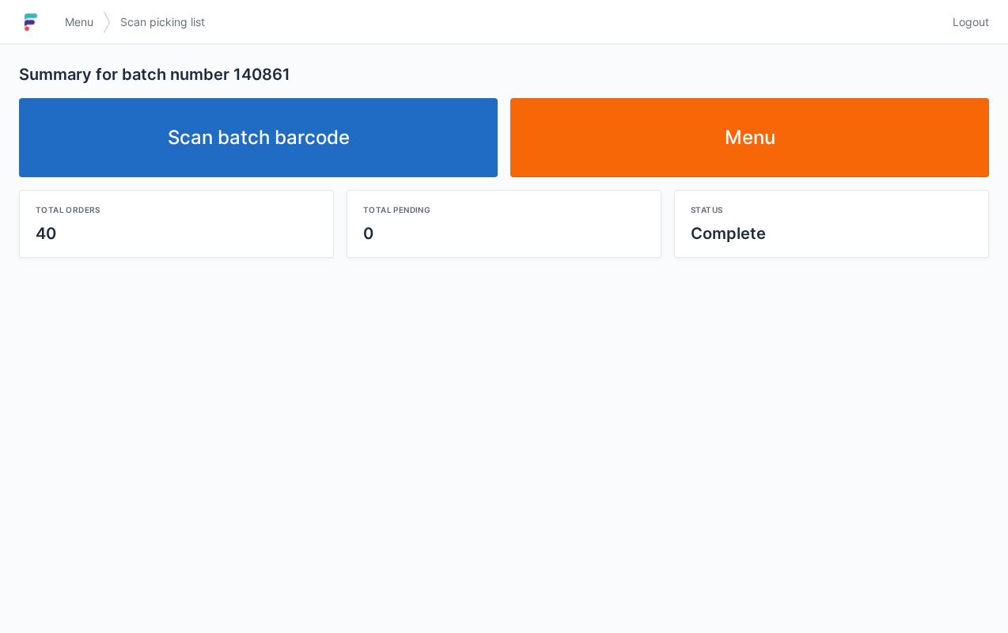
click at [764, 152] on link "Menu" at bounding box center [749, 137] width 479 height 79
